Goal: Task Accomplishment & Management: Manage account settings

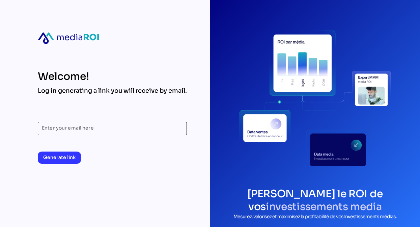
click at [108, 128] on input "Enter your email here" at bounding box center [112, 129] width 141 height 14
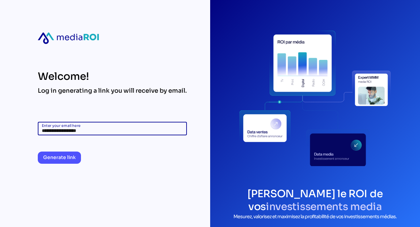
type input "**********"
click at [71, 154] on span "Generate link" at bounding box center [59, 157] width 32 height 8
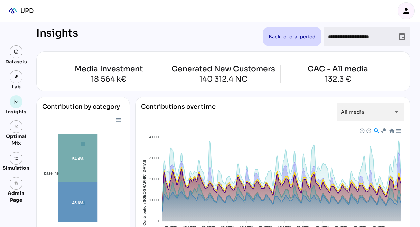
click at [406, 4] on div "person" at bounding box center [406, 11] width 16 height 16
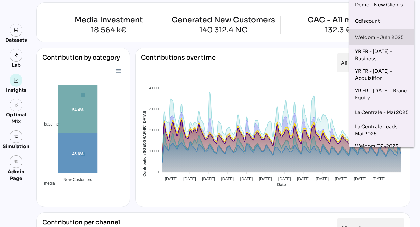
scroll to position [28, 0]
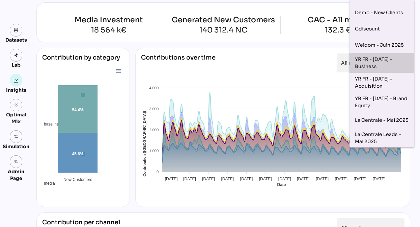
click at [374, 59] on div "YR FR - [DATE] - Business" at bounding box center [382, 63] width 54 height 14
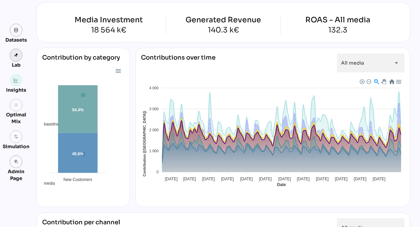
click at [20, 56] on link at bounding box center [16, 55] width 13 height 13
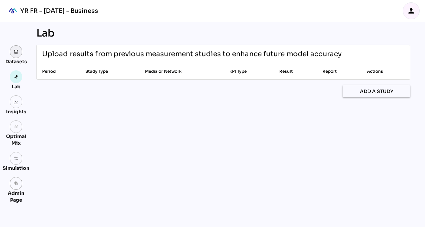
click at [18, 53] on img at bounding box center [16, 51] width 5 height 5
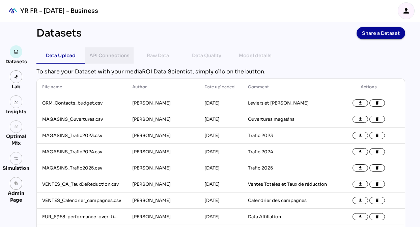
click at [117, 55] on div "API Connections" at bounding box center [109, 55] width 40 height 8
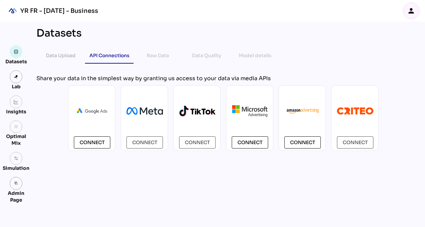
click at [415, 15] on icon "person" at bounding box center [411, 11] width 8 height 8
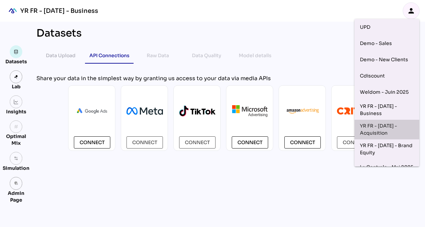
click at [382, 130] on div "YR FR - [DATE] - Acquisition" at bounding box center [387, 129] width 54 height 14
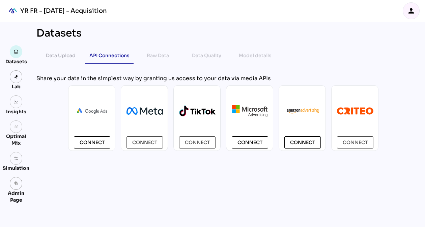
click at [411, 9] on icon "person" at bounding box center [411, 11] width 8 height 8
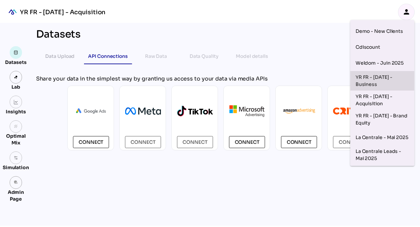
scroll to position [30, 0]
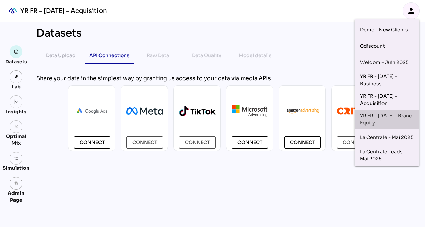
click at [381, 120] on div "YR FR - [DATE] - Brand Equity" at bounding box center [387, 119] width 54 height 14
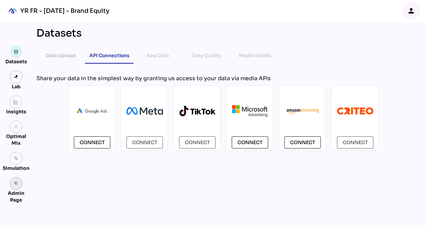
click at [17, 180] on link "admin_panel_settings" at bounding box center [16, 183] width 13 height 13
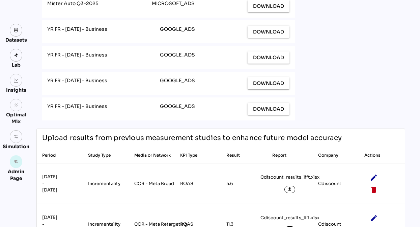
scroll to position [2134, 0]
